Goal: Task Accomplishment & Management: Manage account settings

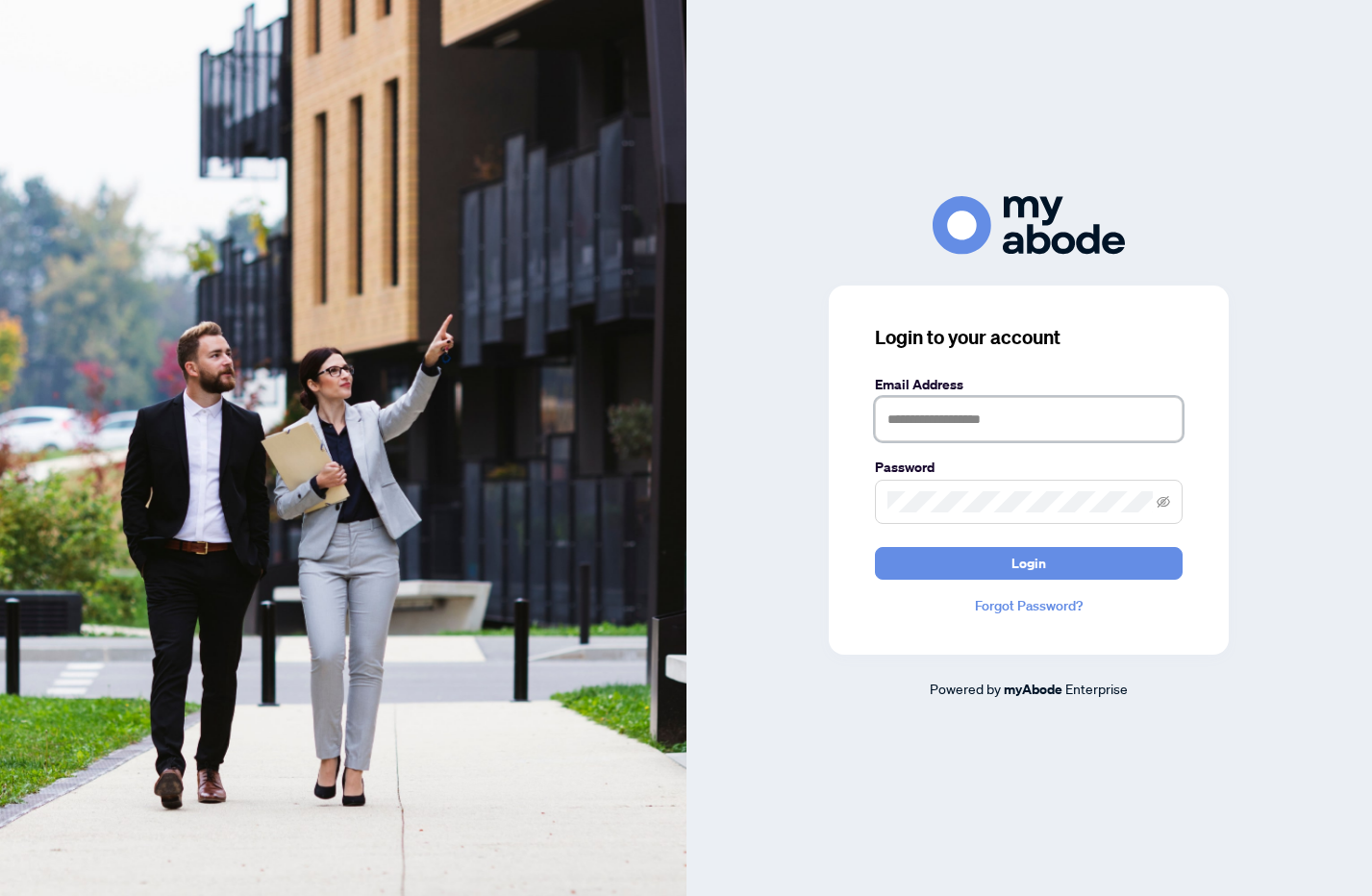
click at [939, 424] on input "text" at bounding box center [1029, 418] width 307 height 44
type input "**********"
click at [950, 490] on span at bounding box center [1029, 501] width 307 height 44
click at [875, 548] on button "Login" at bounding box center [1029, 564] width 307 height 33
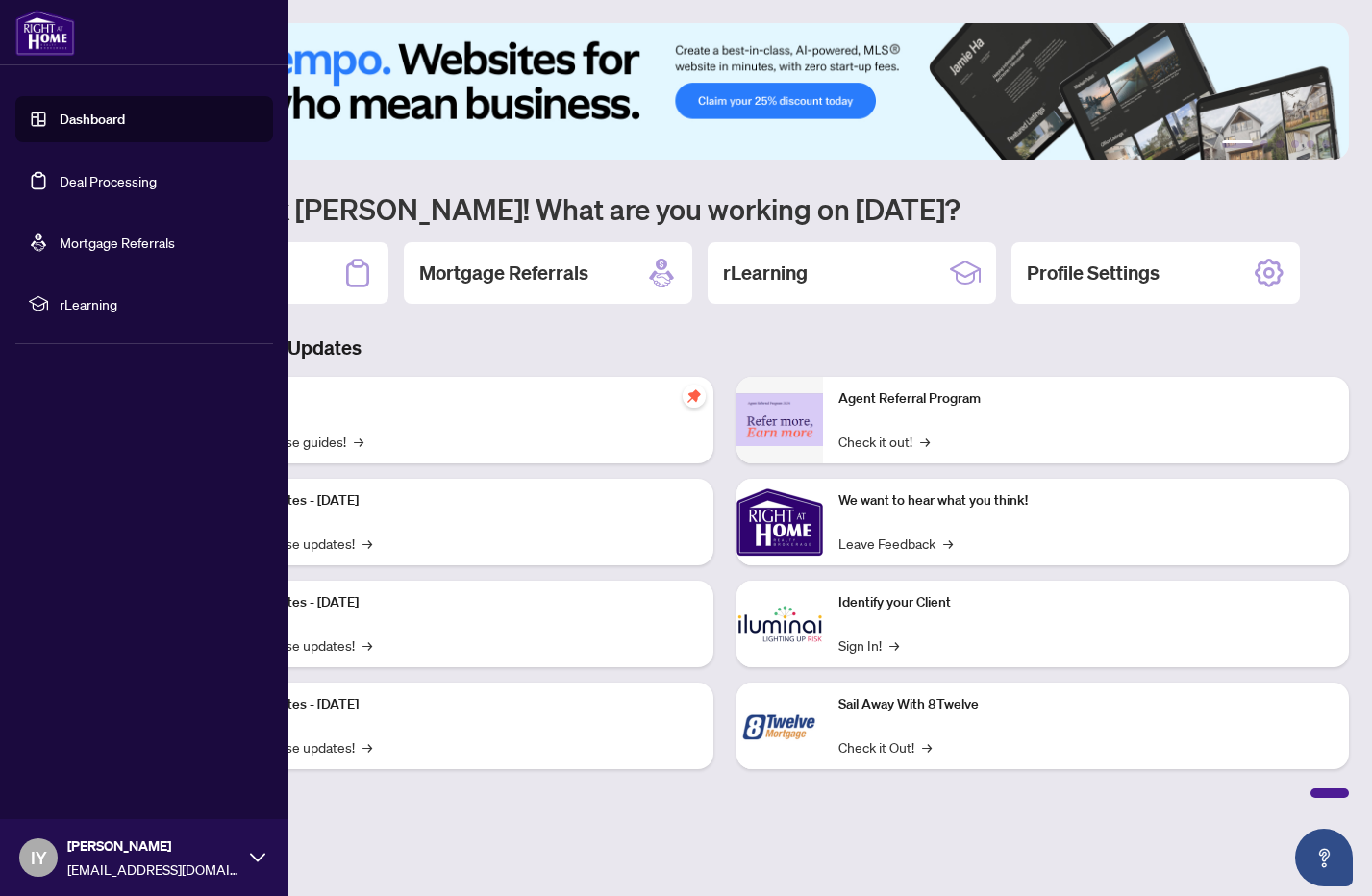
click at [59, 184] on link "Deal Processing" at bounding box center [108, 181] width 97 height 18
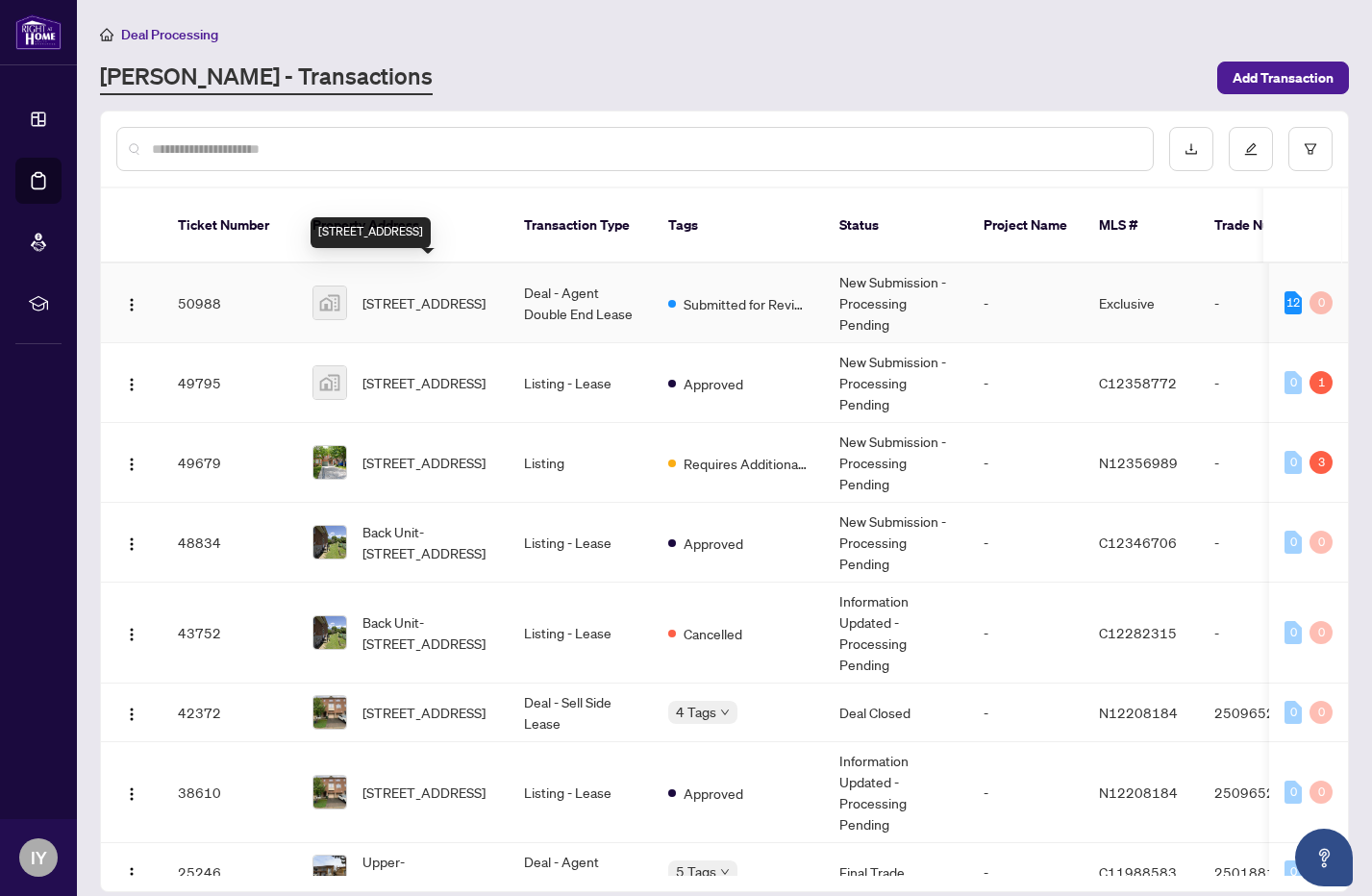
click at [414, 294] on span "43 Rockland Drive, North York, ON, Canada" at bounding box center [424, 304] width 123 height 21
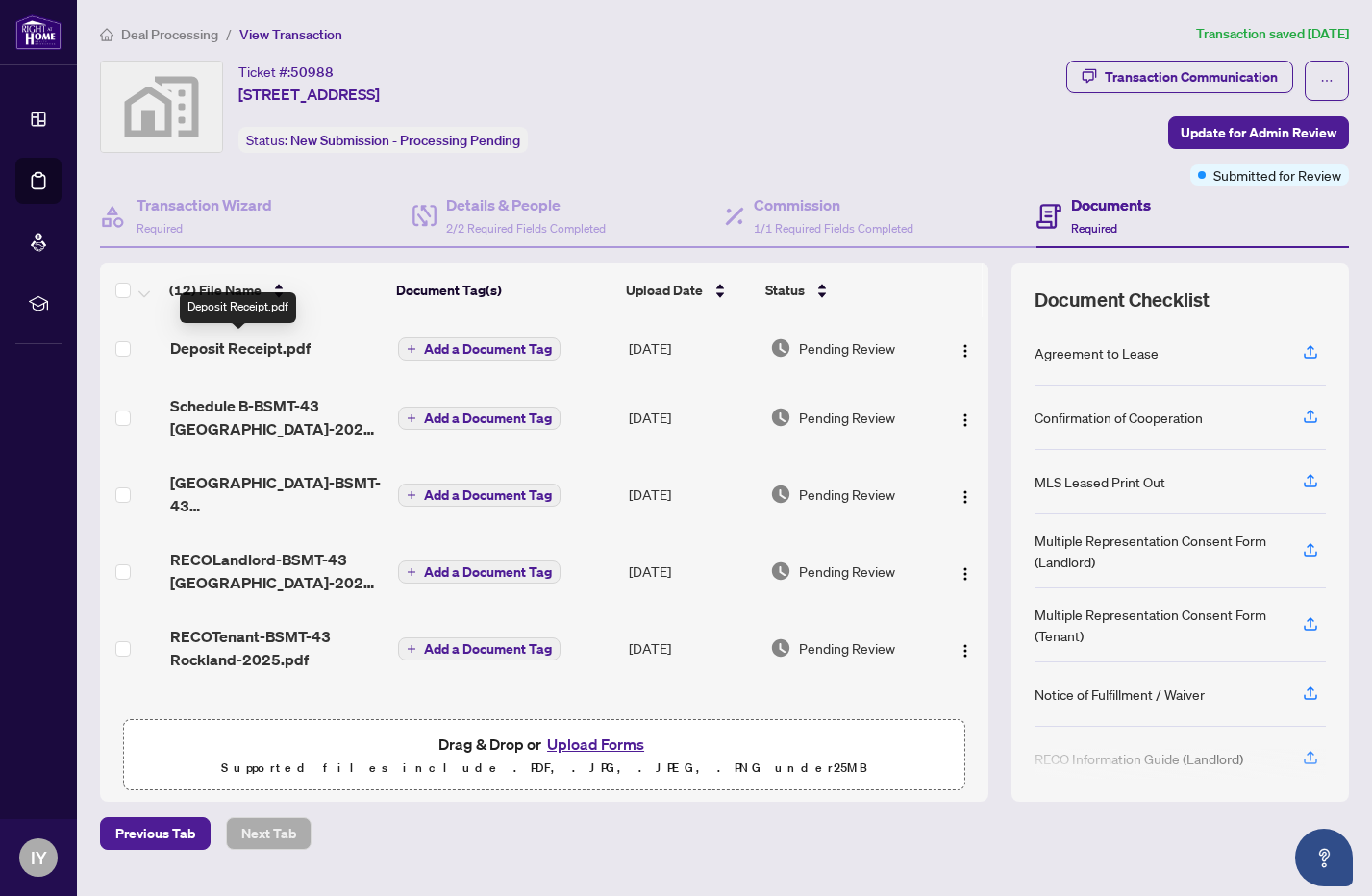
click at [273, 344] on span "Deposit Receipt.pdf" at bounding box center [240, 348] width 140 height 23
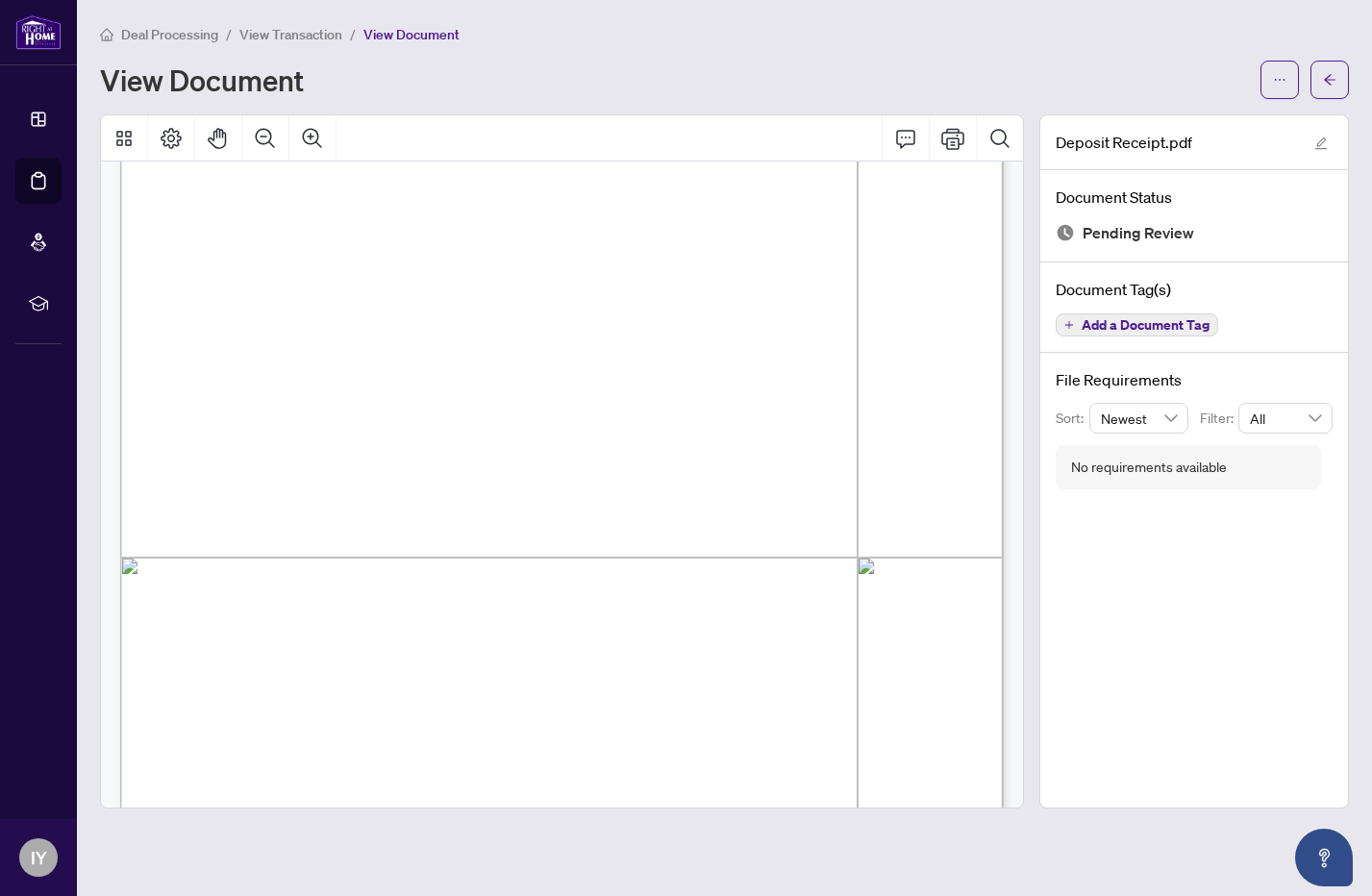
scroll to position [535, 0]
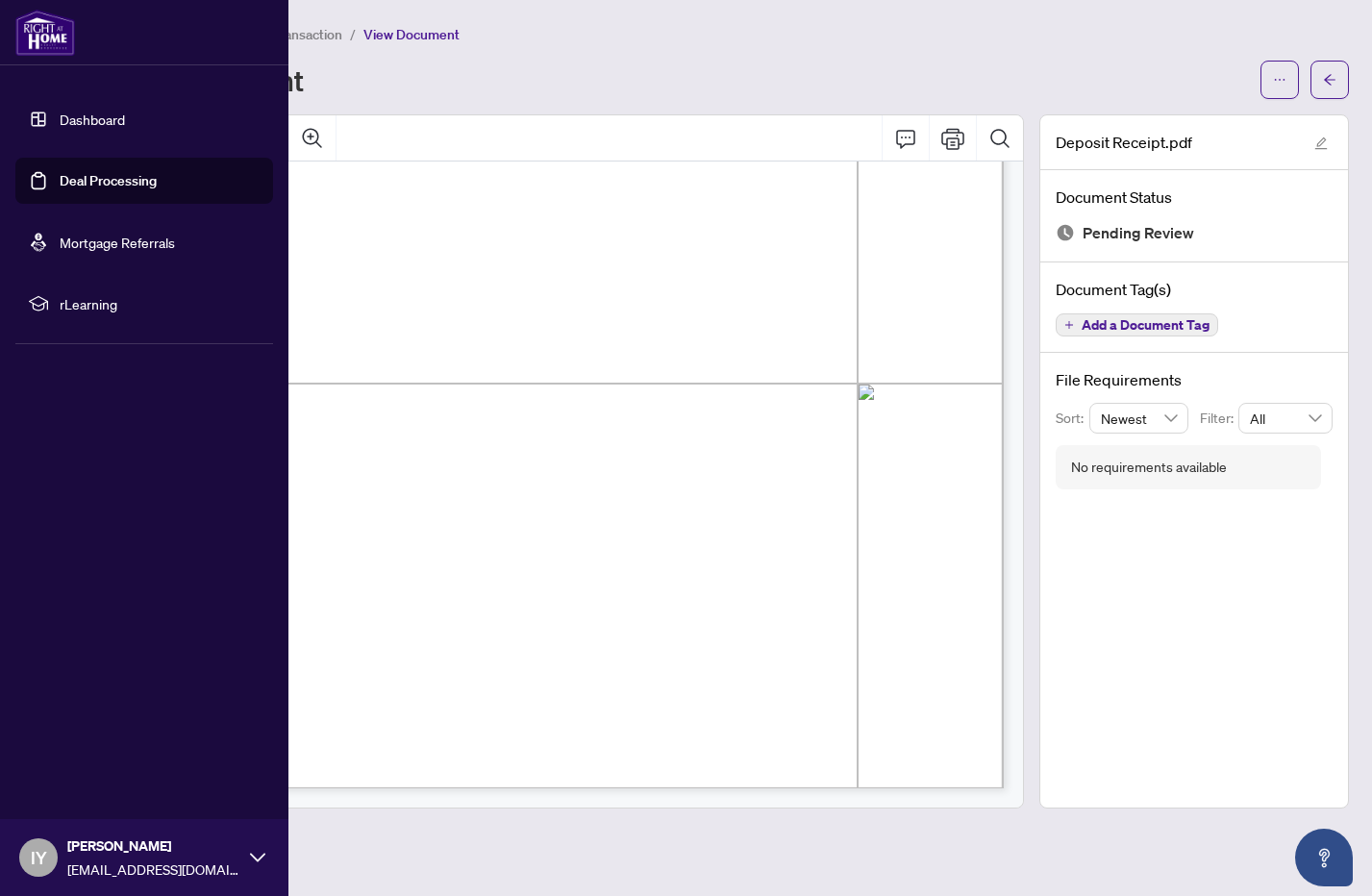
click at [60, 178] on link "Deal Processing" at bounding box center [108, 181] width 97 height 18
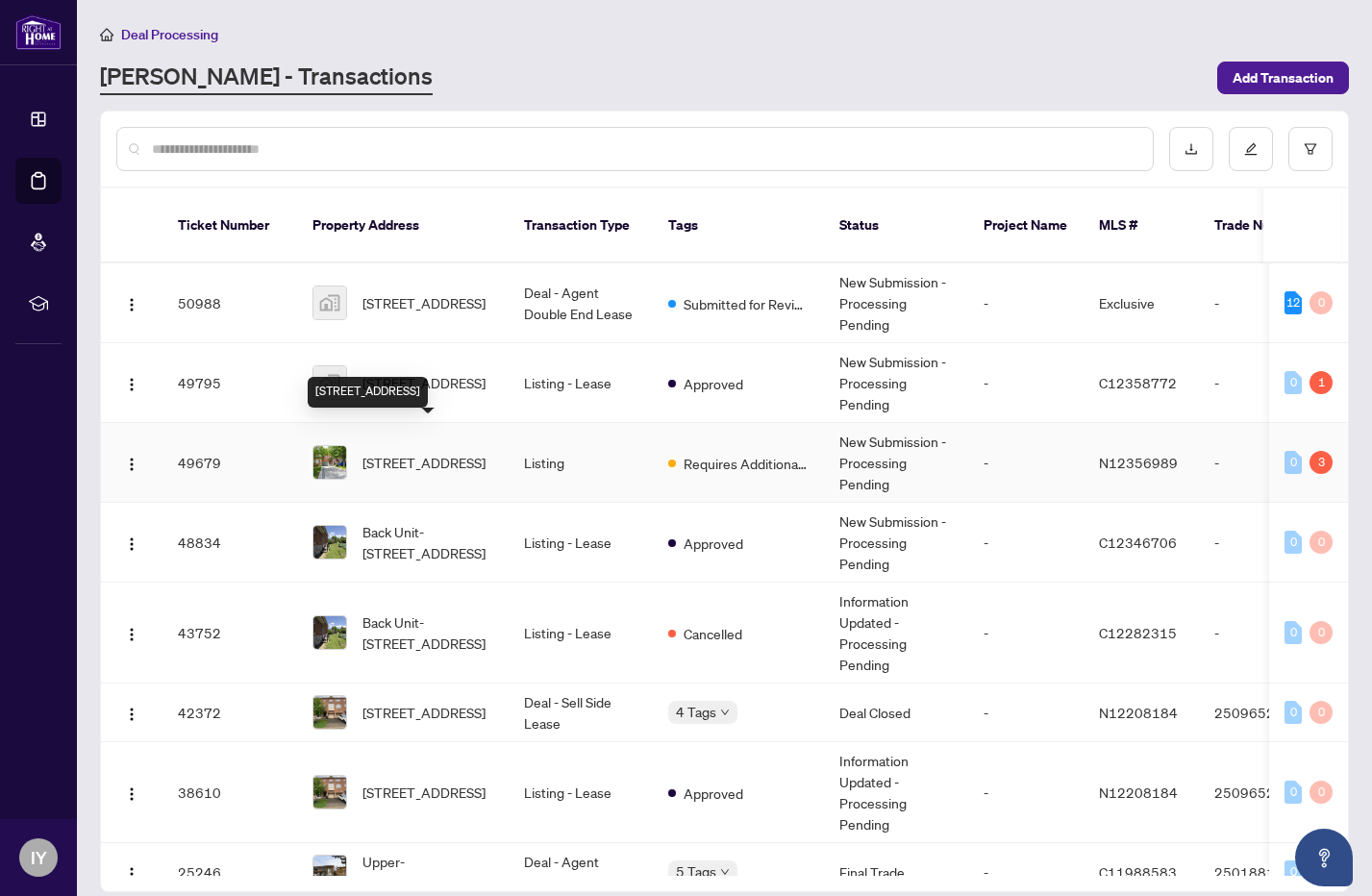
click at [403, 452] on span "50 Sunridge St, Richmond Hill, Ontario L4E 3T7, Canada" at bounding box center [424, 463] width 123 height 21
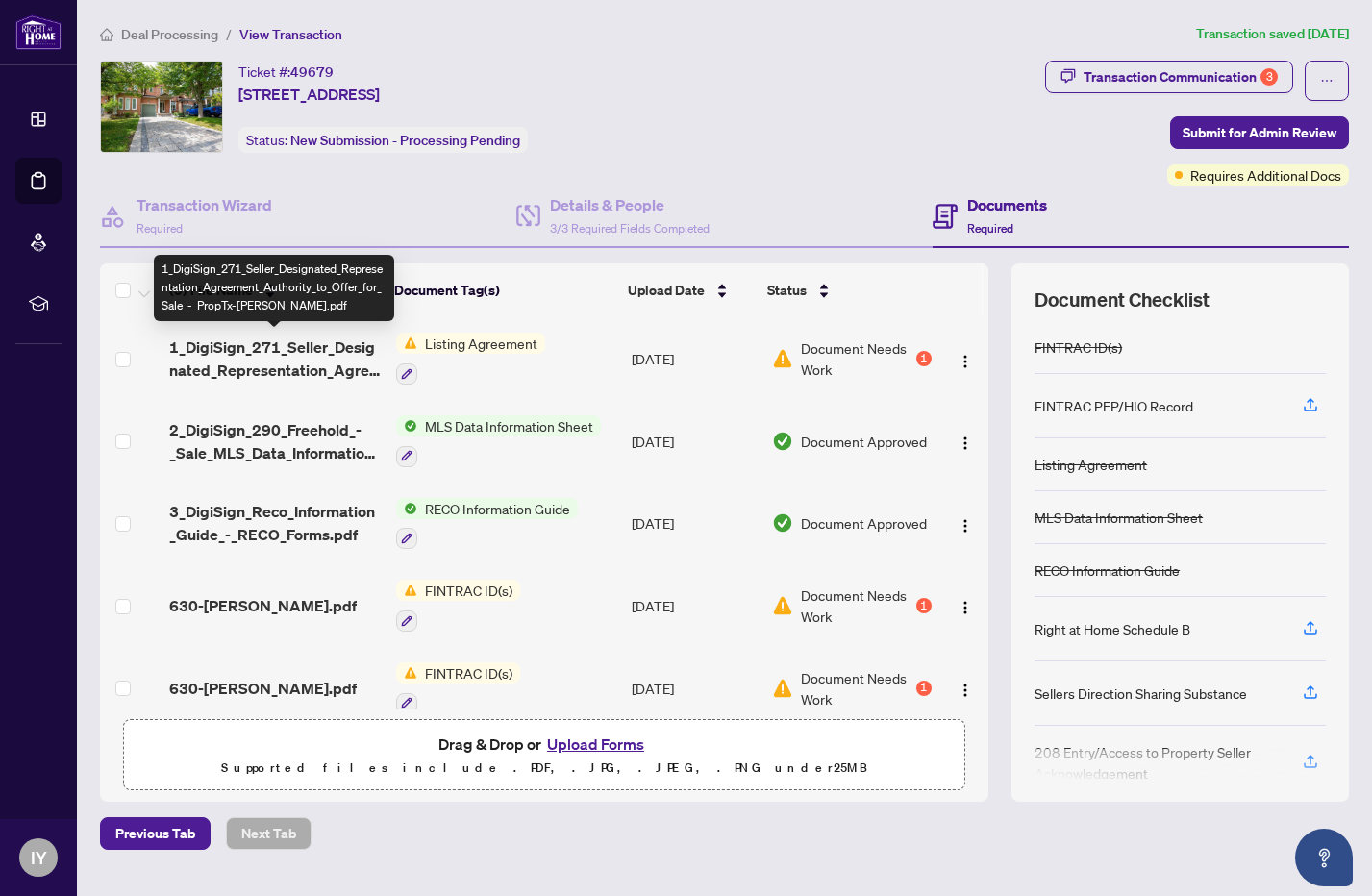
click at [329, 350] on span "1_DigiSign_271_Seller_Designated_Representation_Agreement_Authority_to_Offer_fo…" at bounding box center [275, 358] width 212 height 46
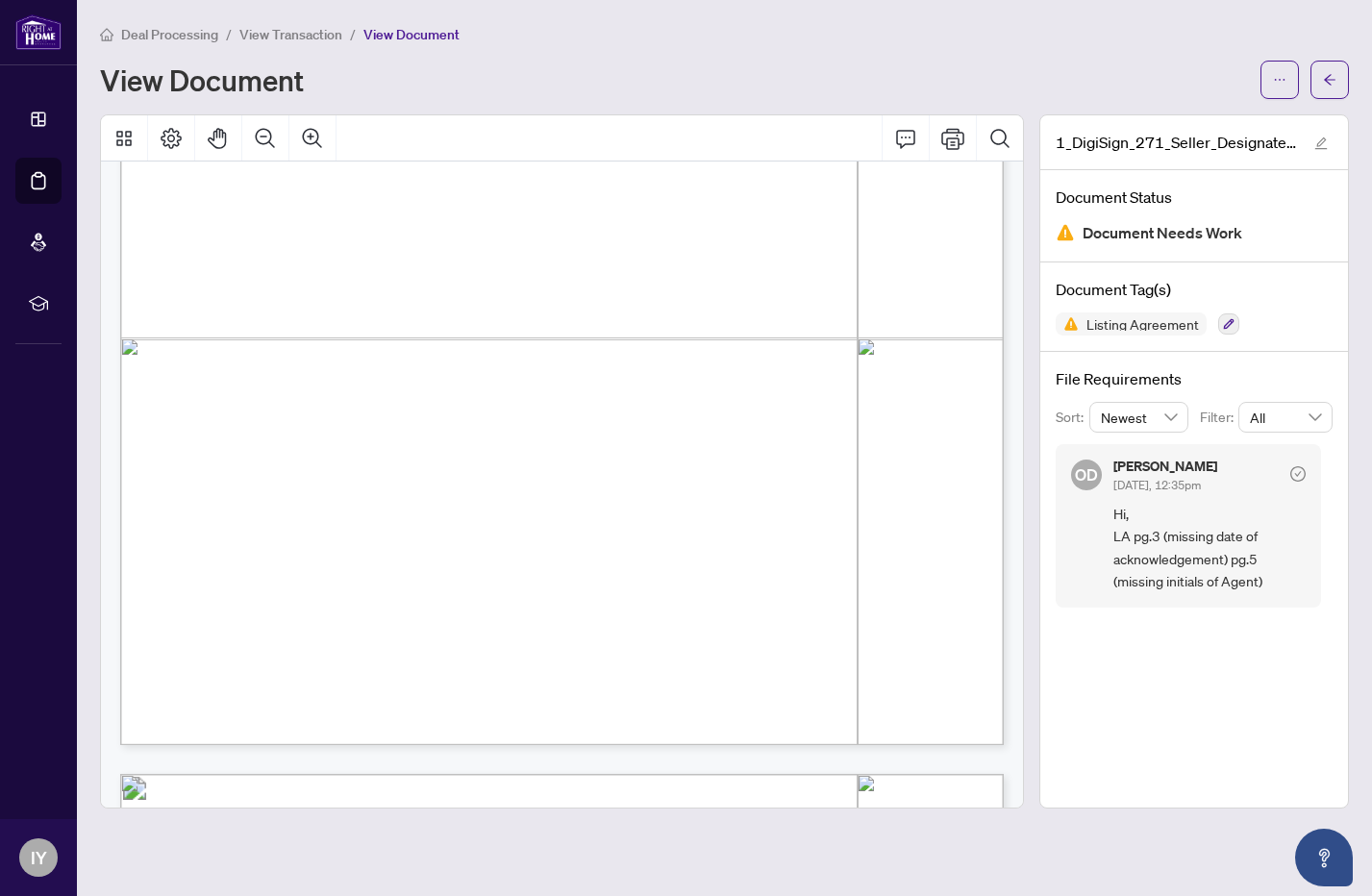
scroll to position [2928, 0]
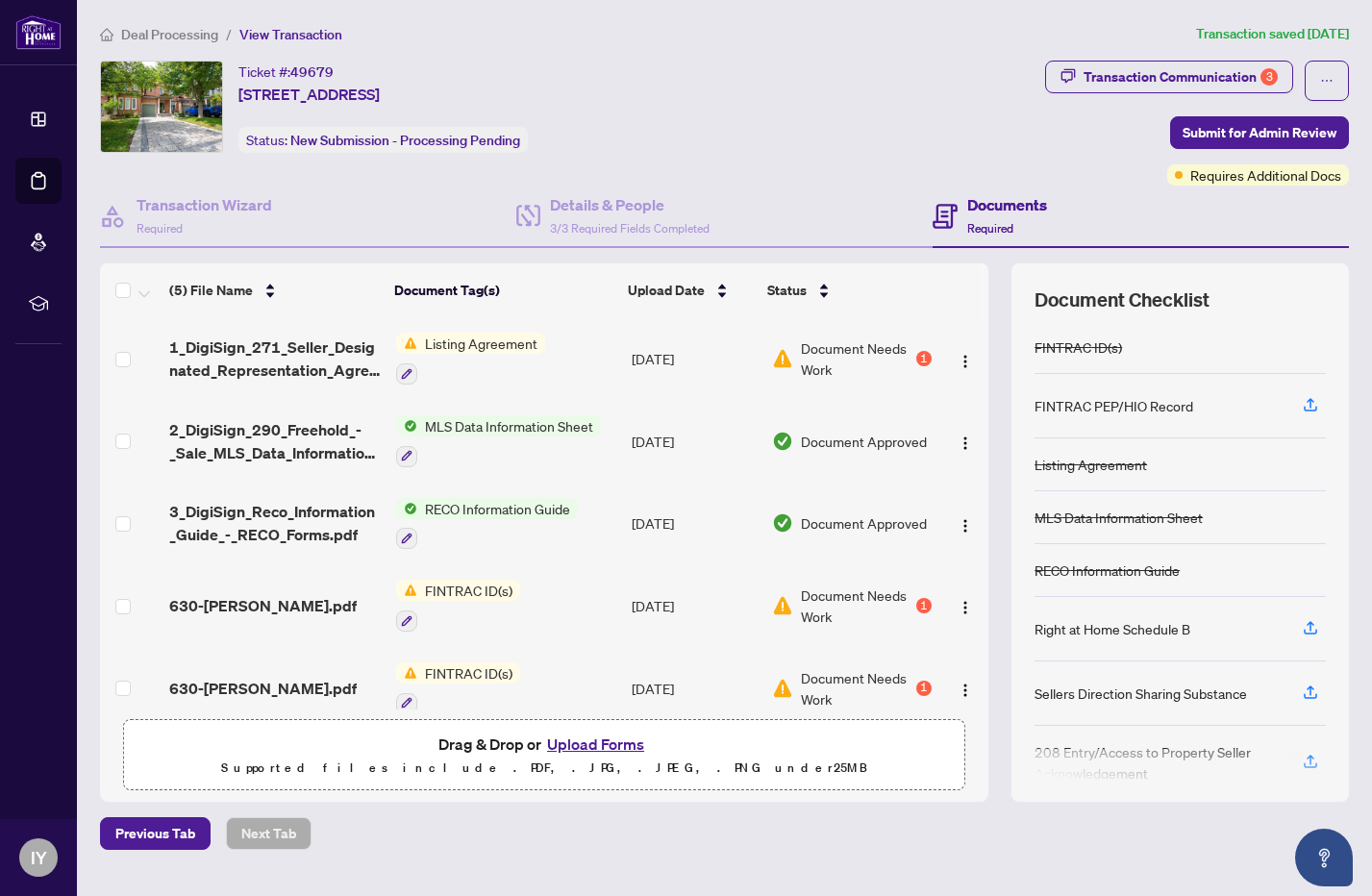
click at [873, 598] on span "Document Needs Work" at bounding box center [857, 606] width 112 height 43
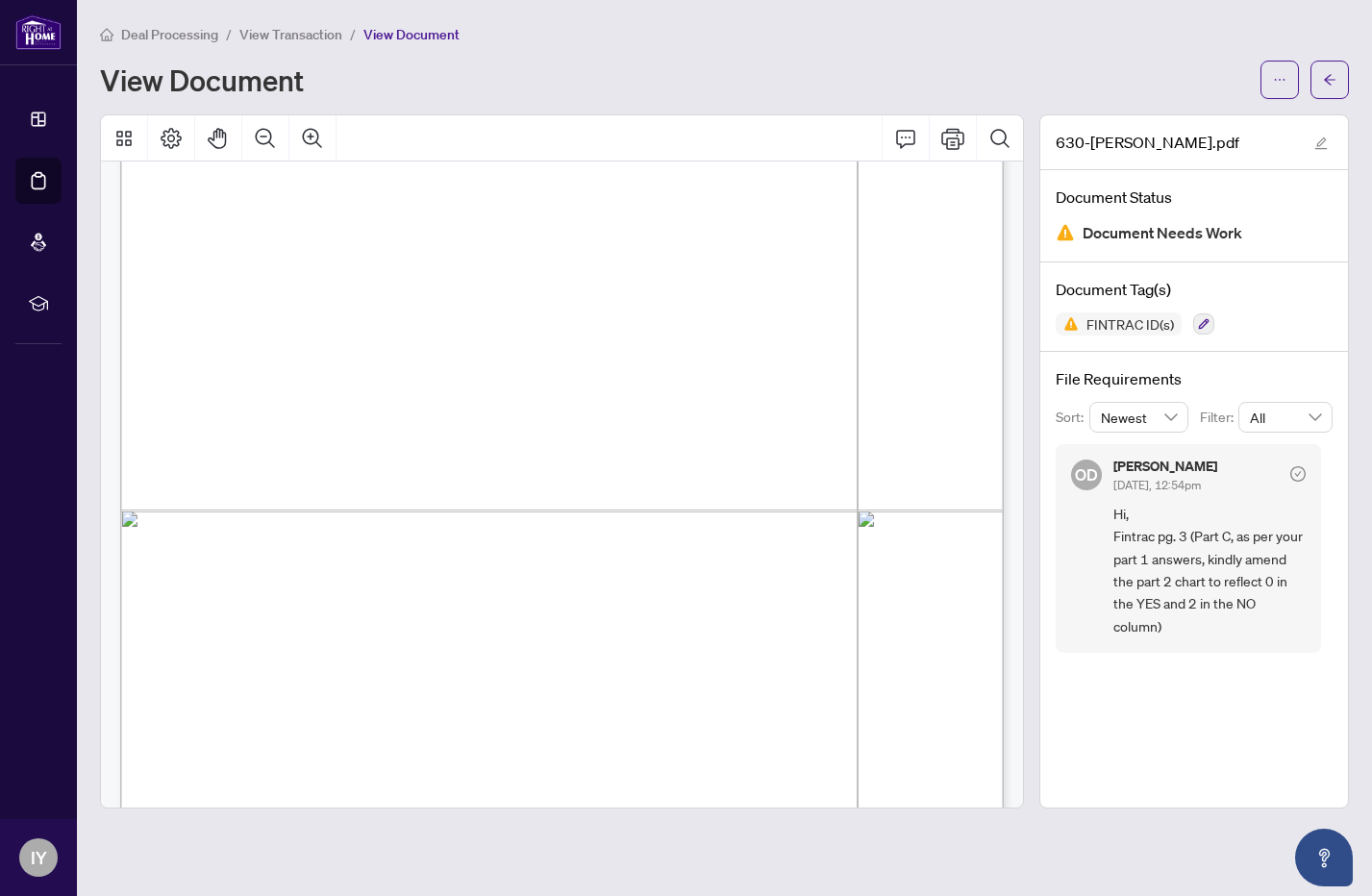
scroll to position [2761, 0]
